Goal: Information Seeking & Learning: Stay updated

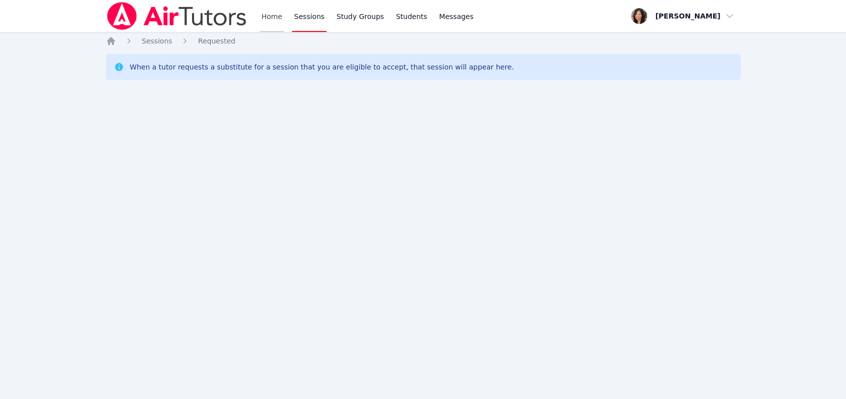
click at [279, 19] on link "Home" at bounding box center [272, 16] width 25 height 32
